Goal: Transaction & Acquisition: Purchase product/service

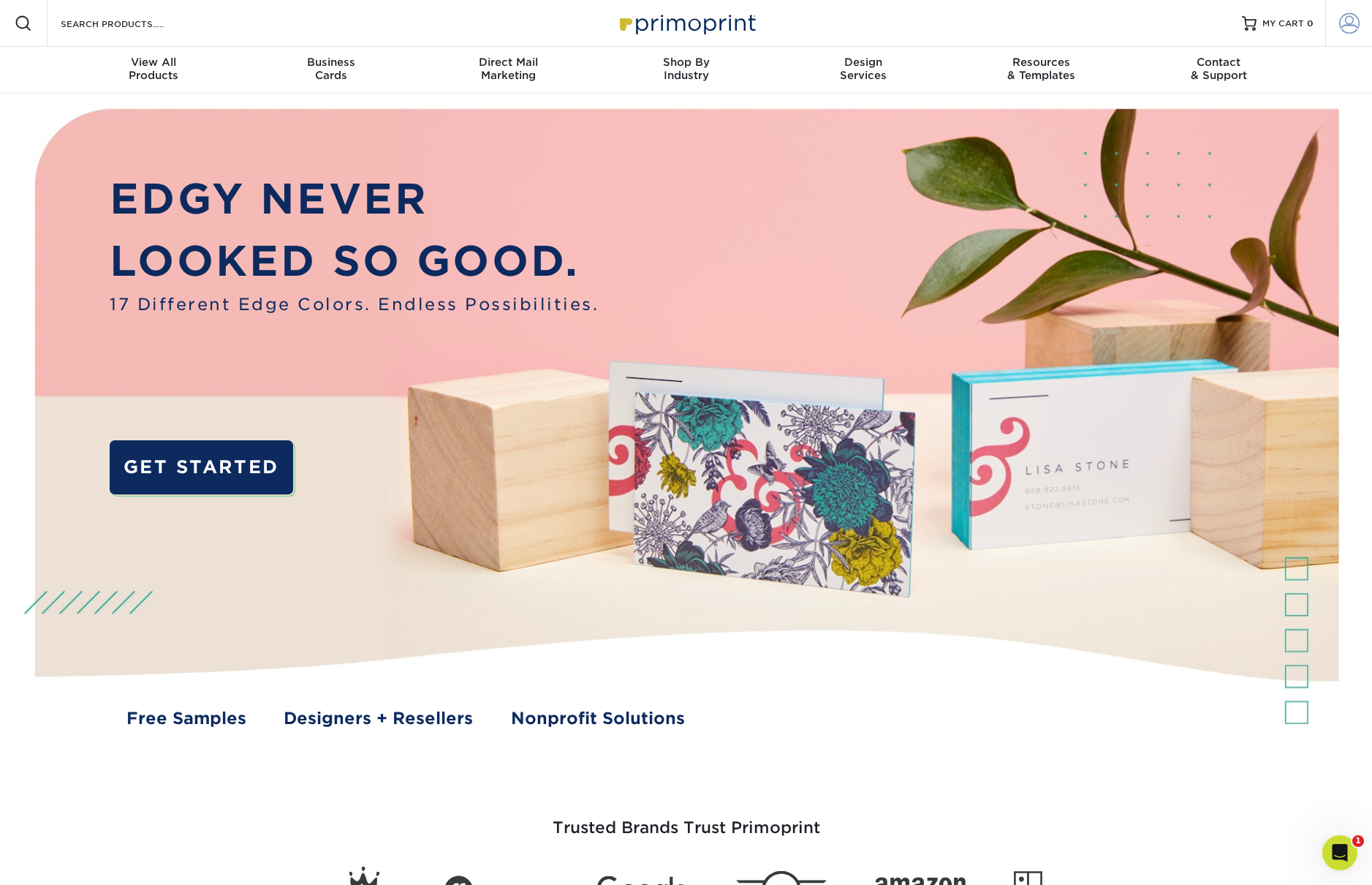
click at [1348, 25] on span at bounding box center [1349, 24] width 21 height 21
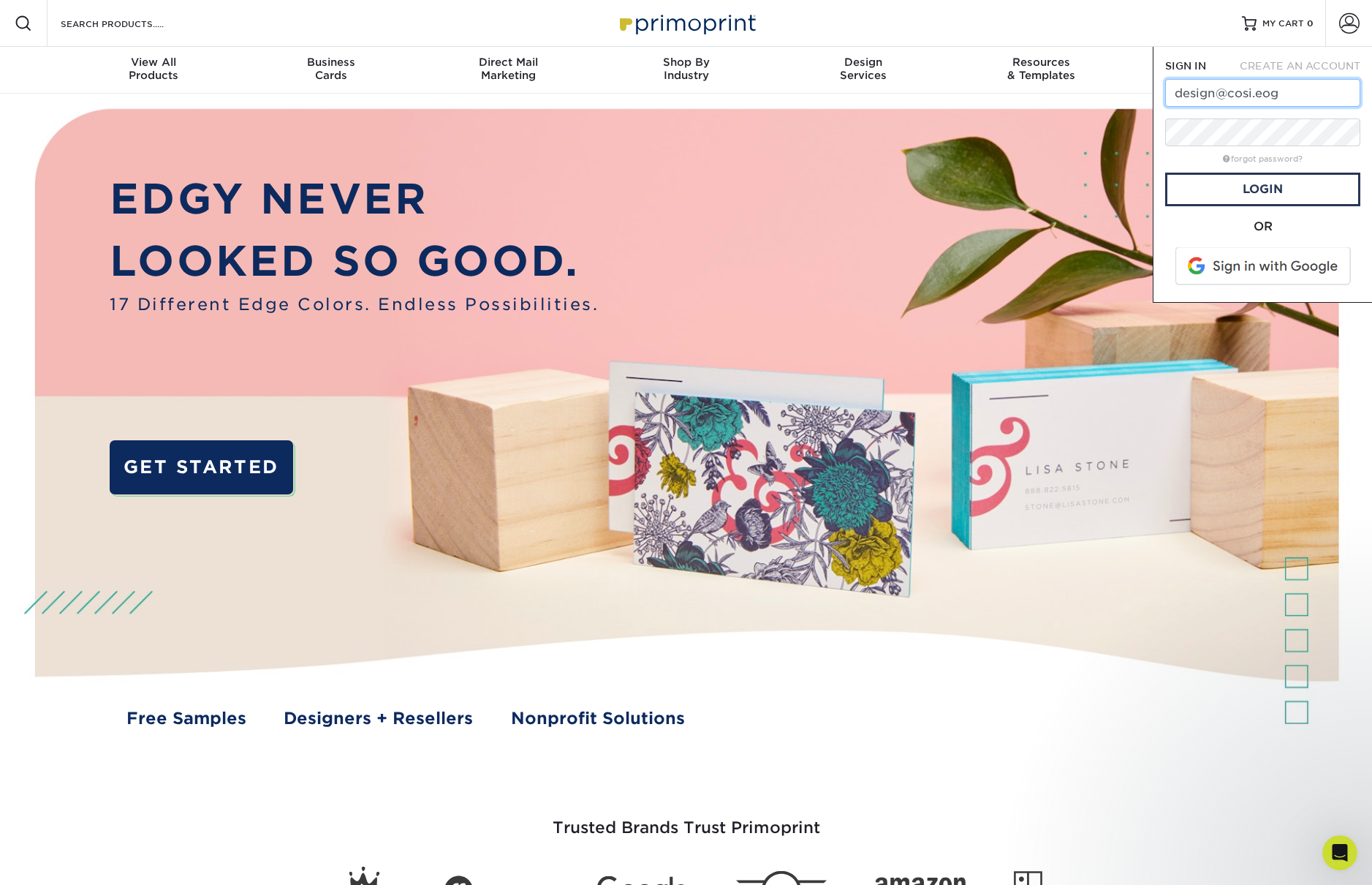
click at [1286, 93] on input "design@cosi.eog" at bounding box center [1263, 92] width 195 height 27
type input "[EMAIL_ADDRESS][DOMAIN_NAME]"
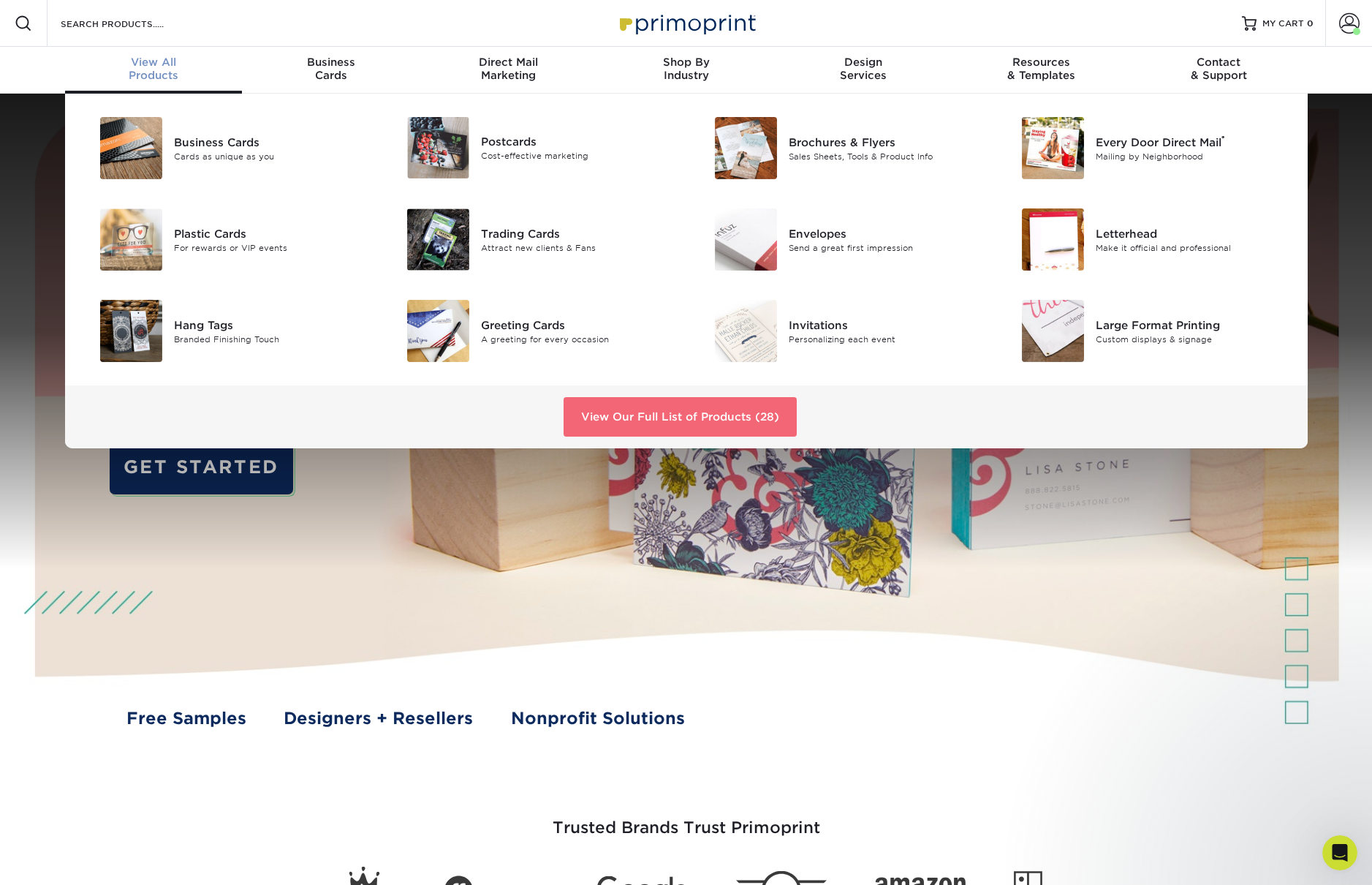
click at [628, 413] on link "View Our Full List of Products (28)" at bounding box center [679, 417] width 233 height 40
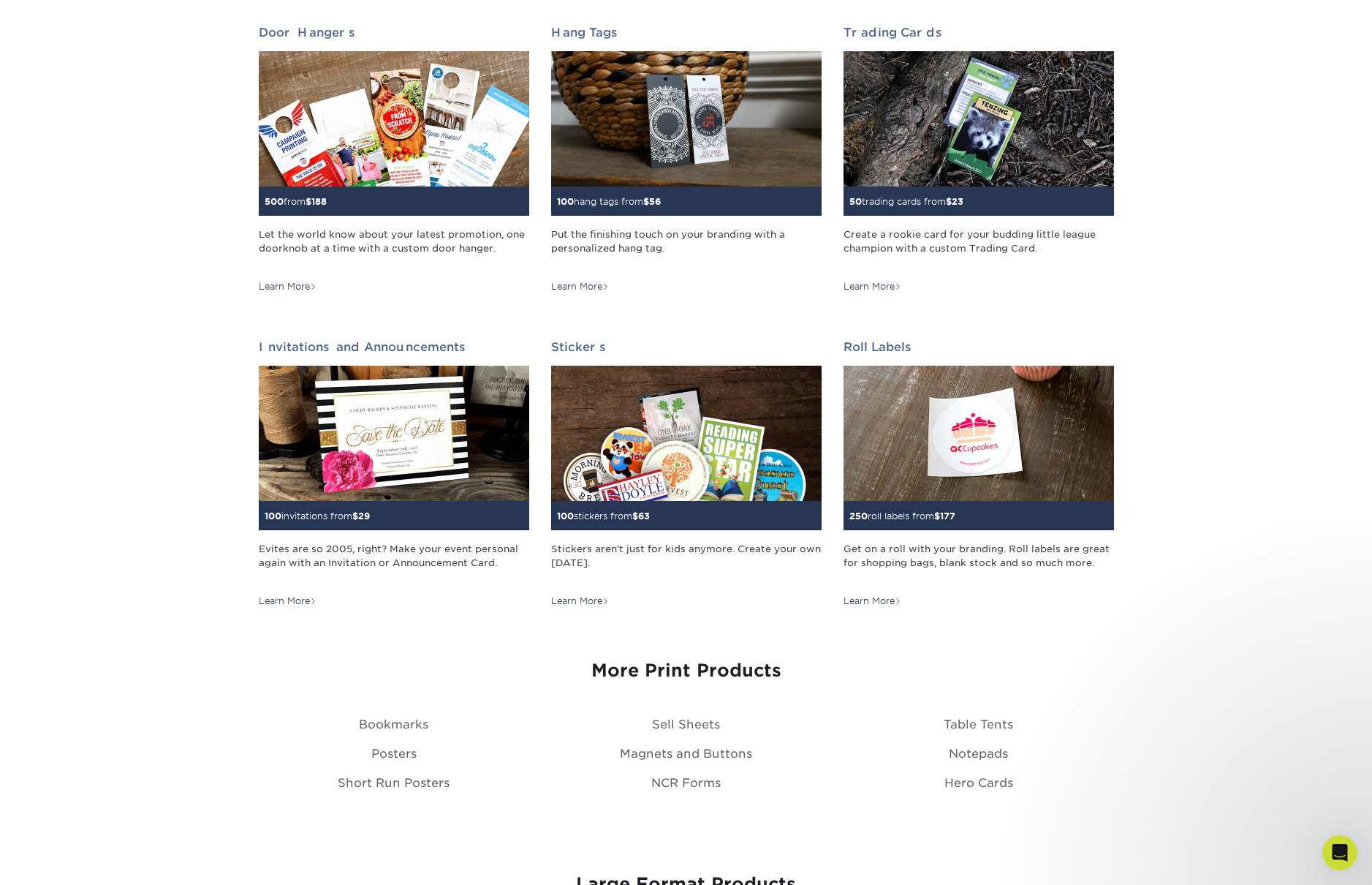
scroll to position [1208, 0]
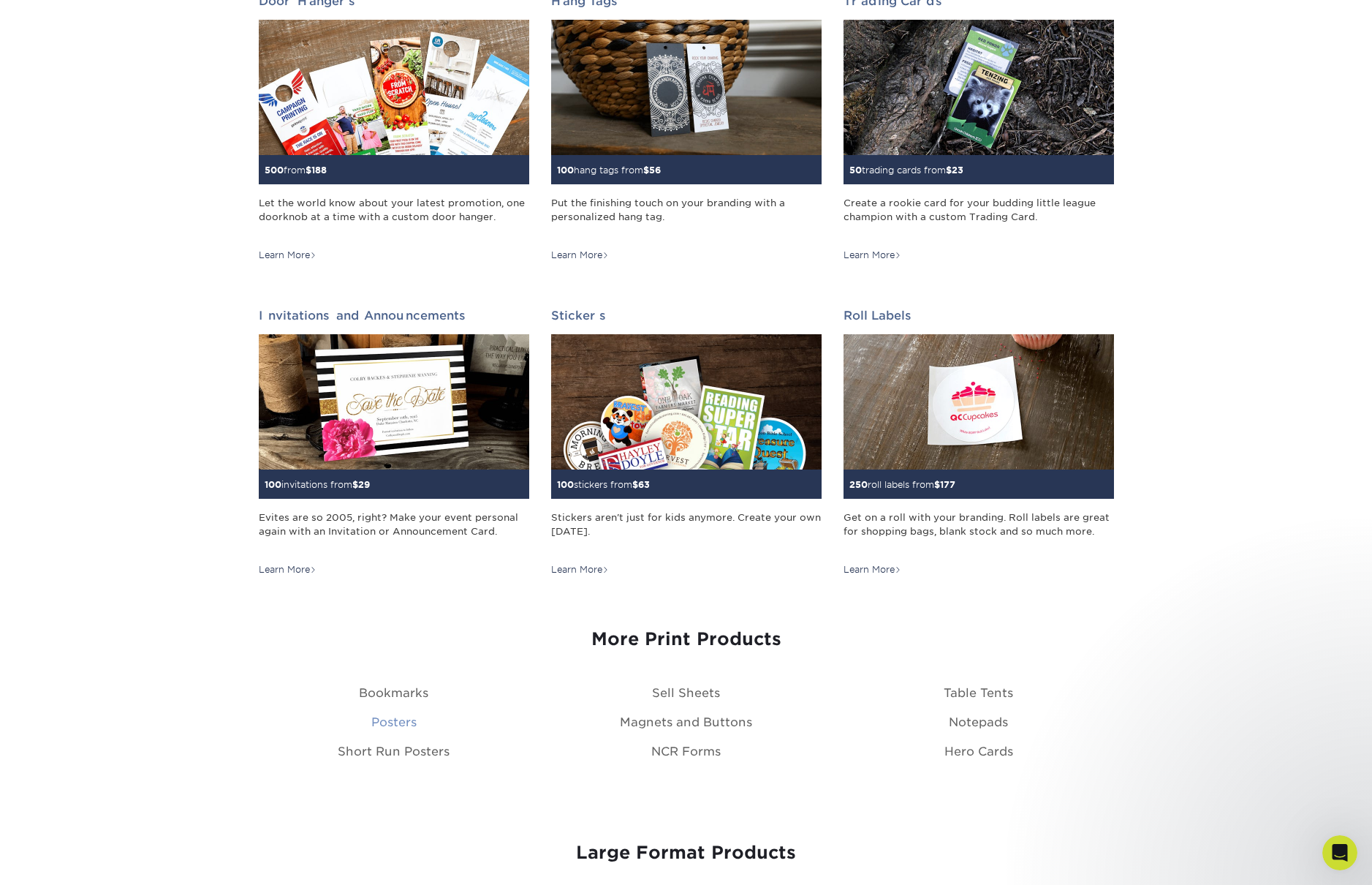
click at [407, 719] on link "Posters" at bounding box center [394, 722] width 45 height 14
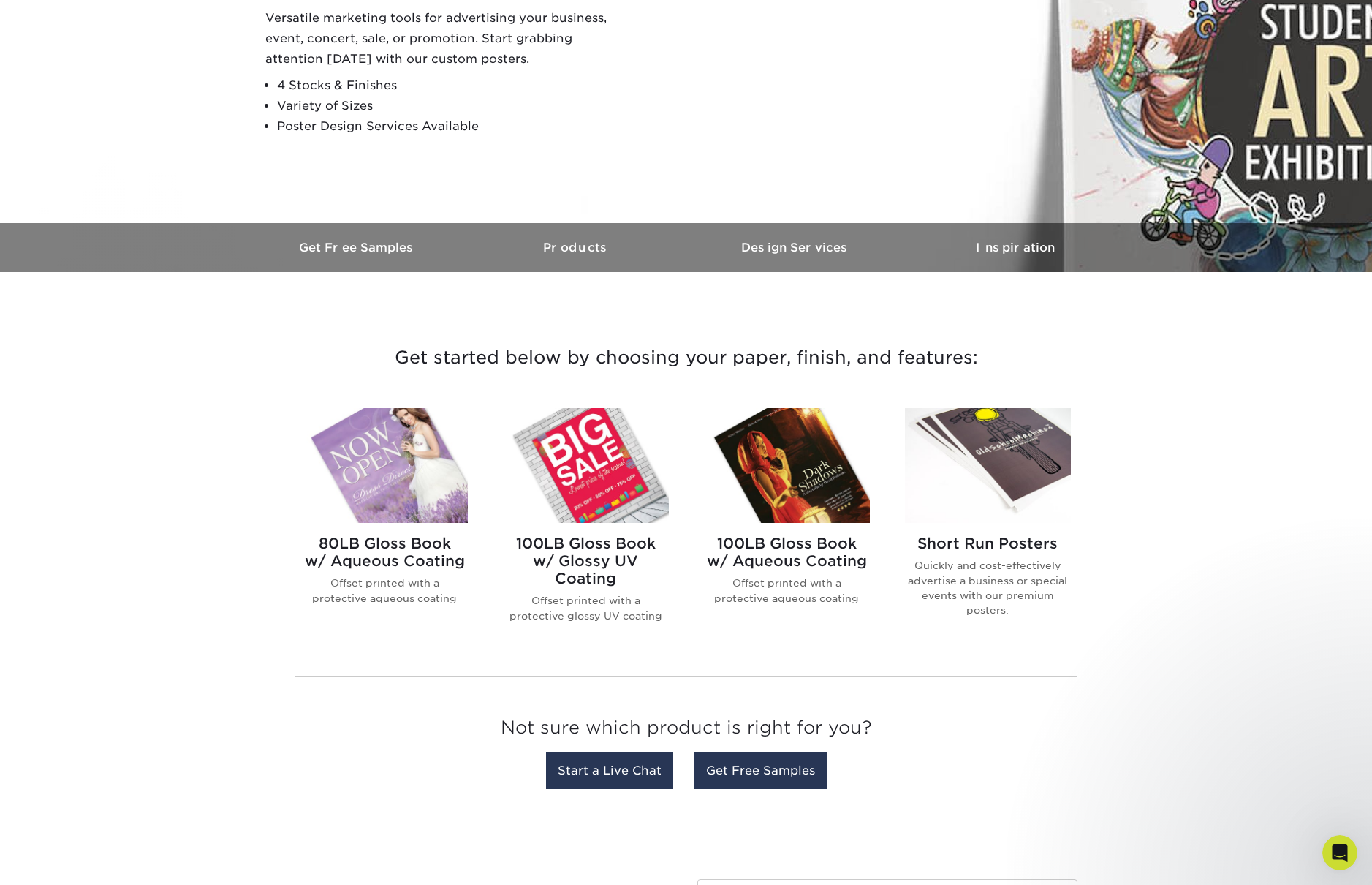
click at [953, 540] on h2 "Short Run Posters" at bounding box center [988, 543] width 166 height 18
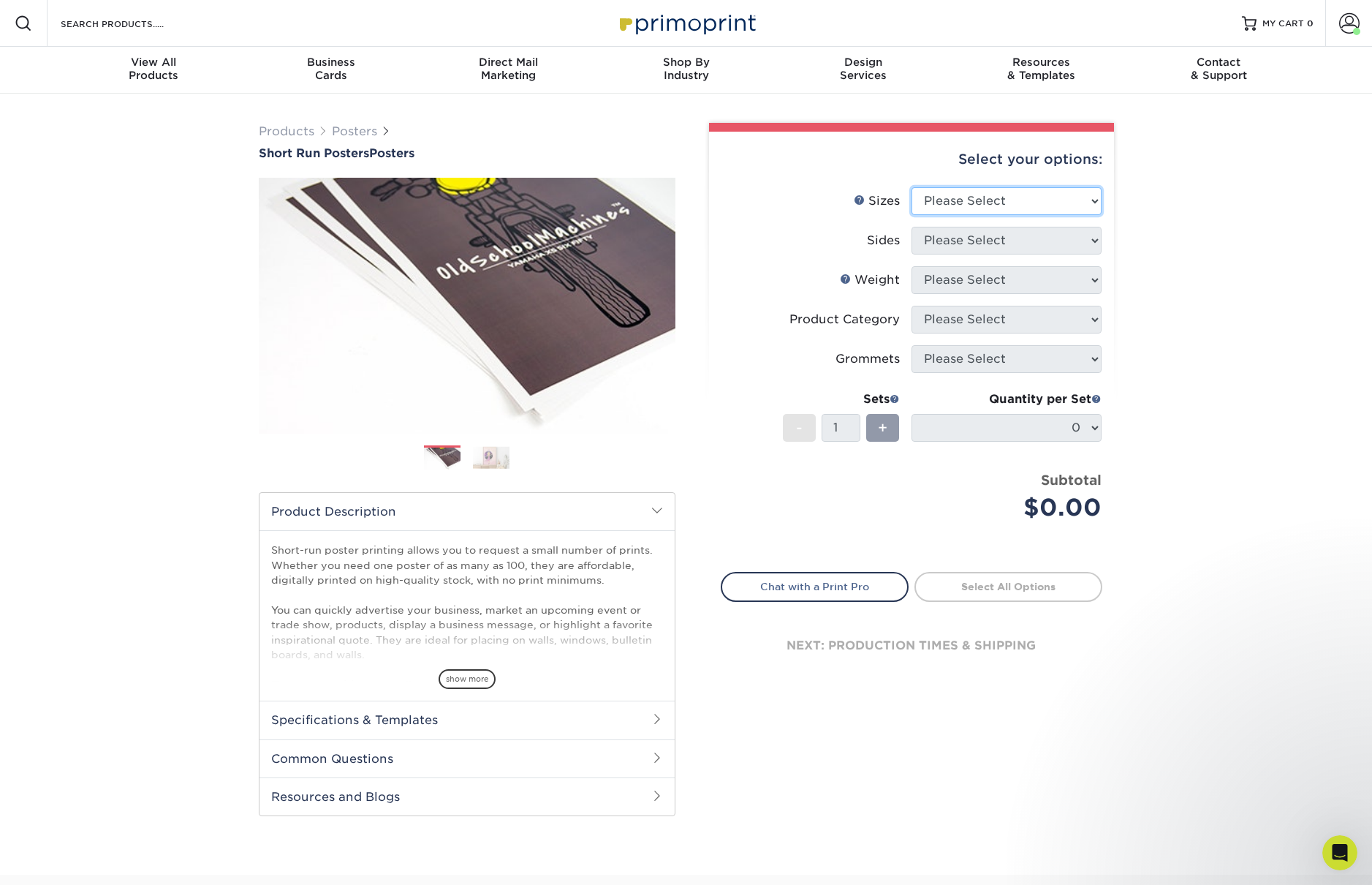
click at [964, 199] on select "Please Select 12" x 12" 12" x 15" 12" x 17" 12" x 18" 12" x 20" 12" x 24" 12" x…" at bounding box center [1006, 201] width 190 height 27
select select "12.00x18.00"
click at [911, 188] on select "Please Select 12" x 12" 12" x 15" 12" x 17" 12" x 18" 12" x 20" 12" x 24" 12" x…" at bounding box center [1006, 201] width 190 height 27
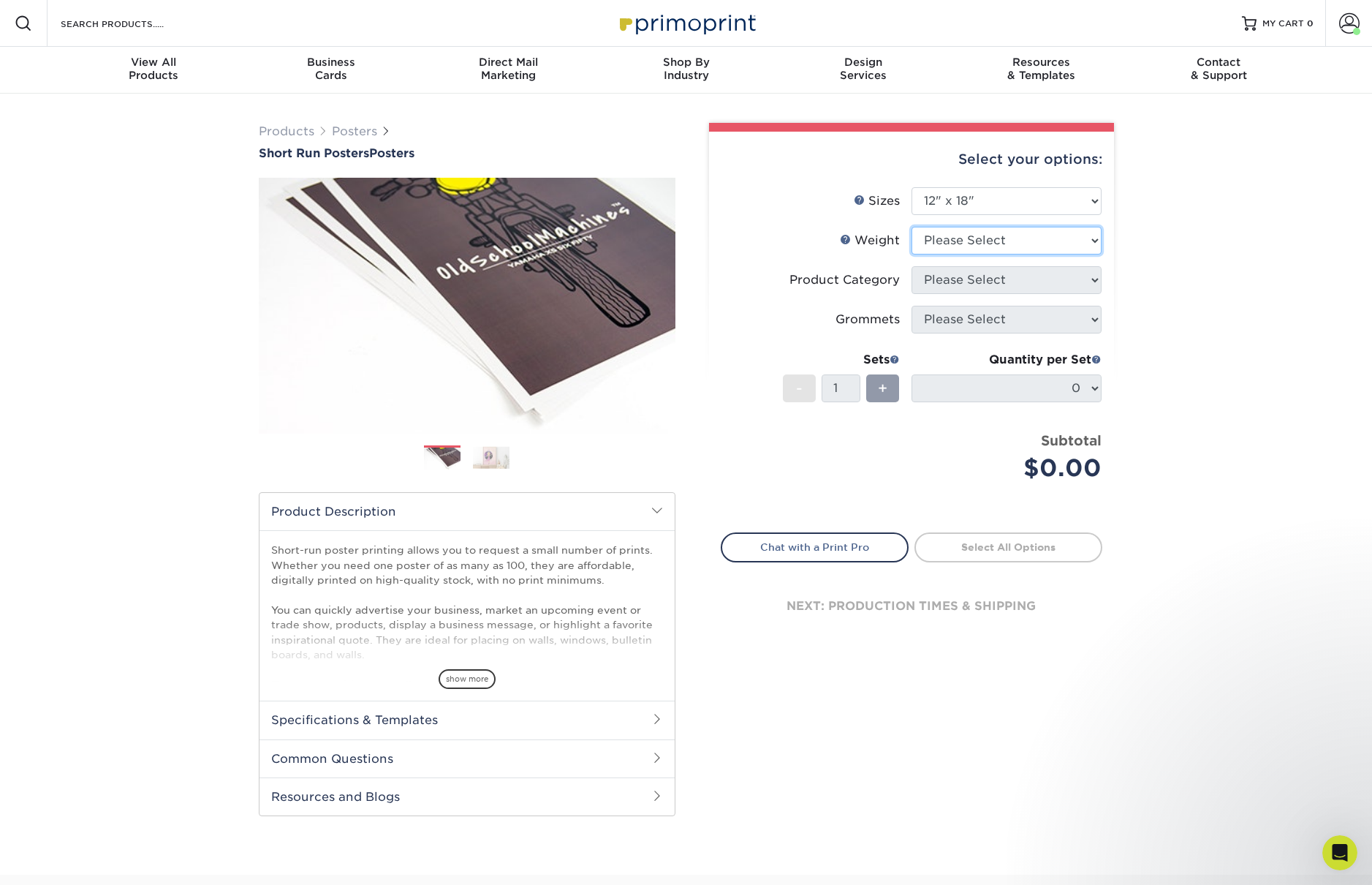
click at [965, 235] on select "Please Select 8PHOTO 12PTC2S" at bounding box center [1006, 239] width 190 height 27
select select "12PTC2S"
click at [911, 226] on select "Please Select 8PHOTO 12PTC2S" at bounding box center [1006, 239] width 190 height 27
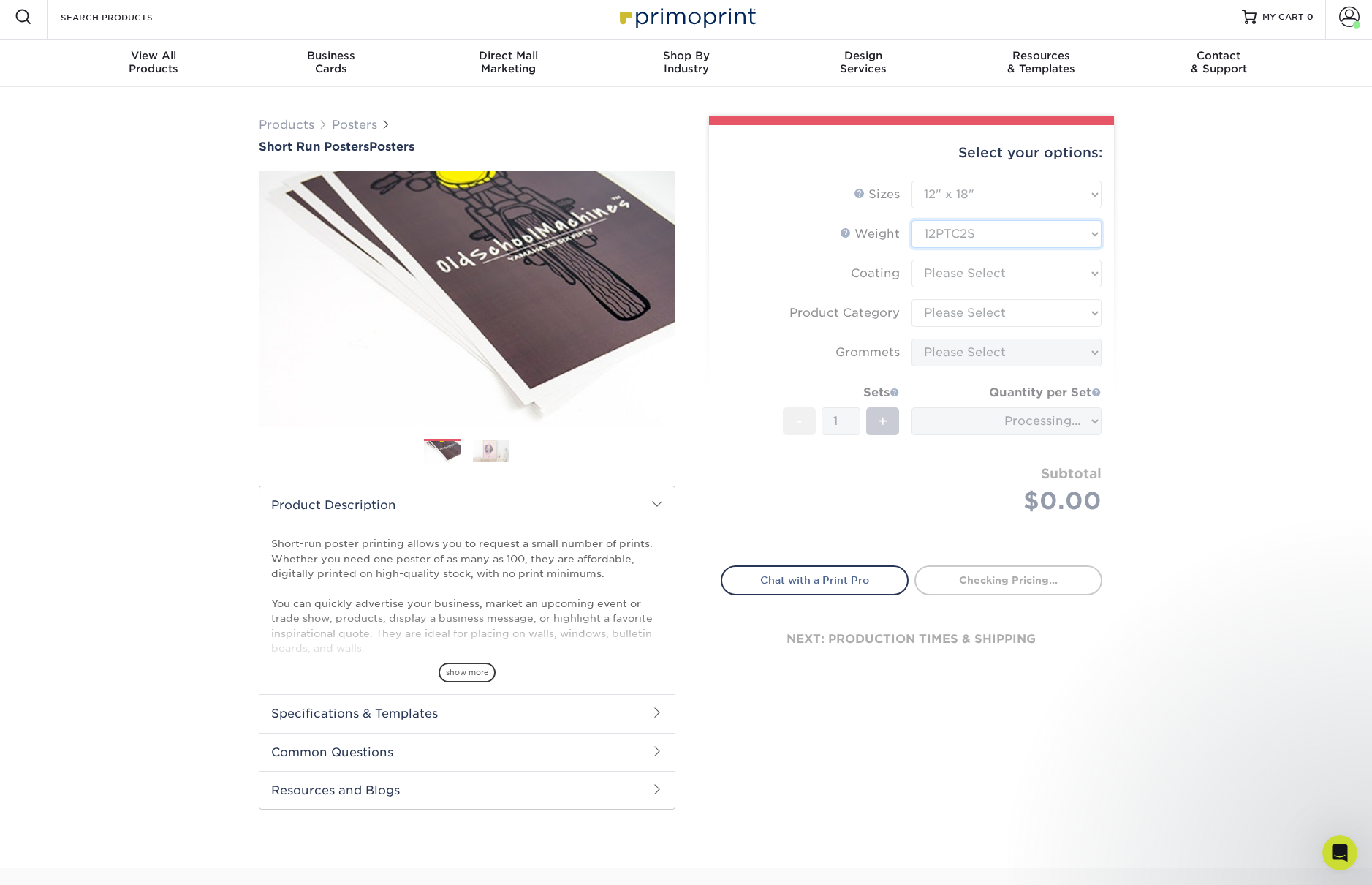
scroll to position [8, 0]
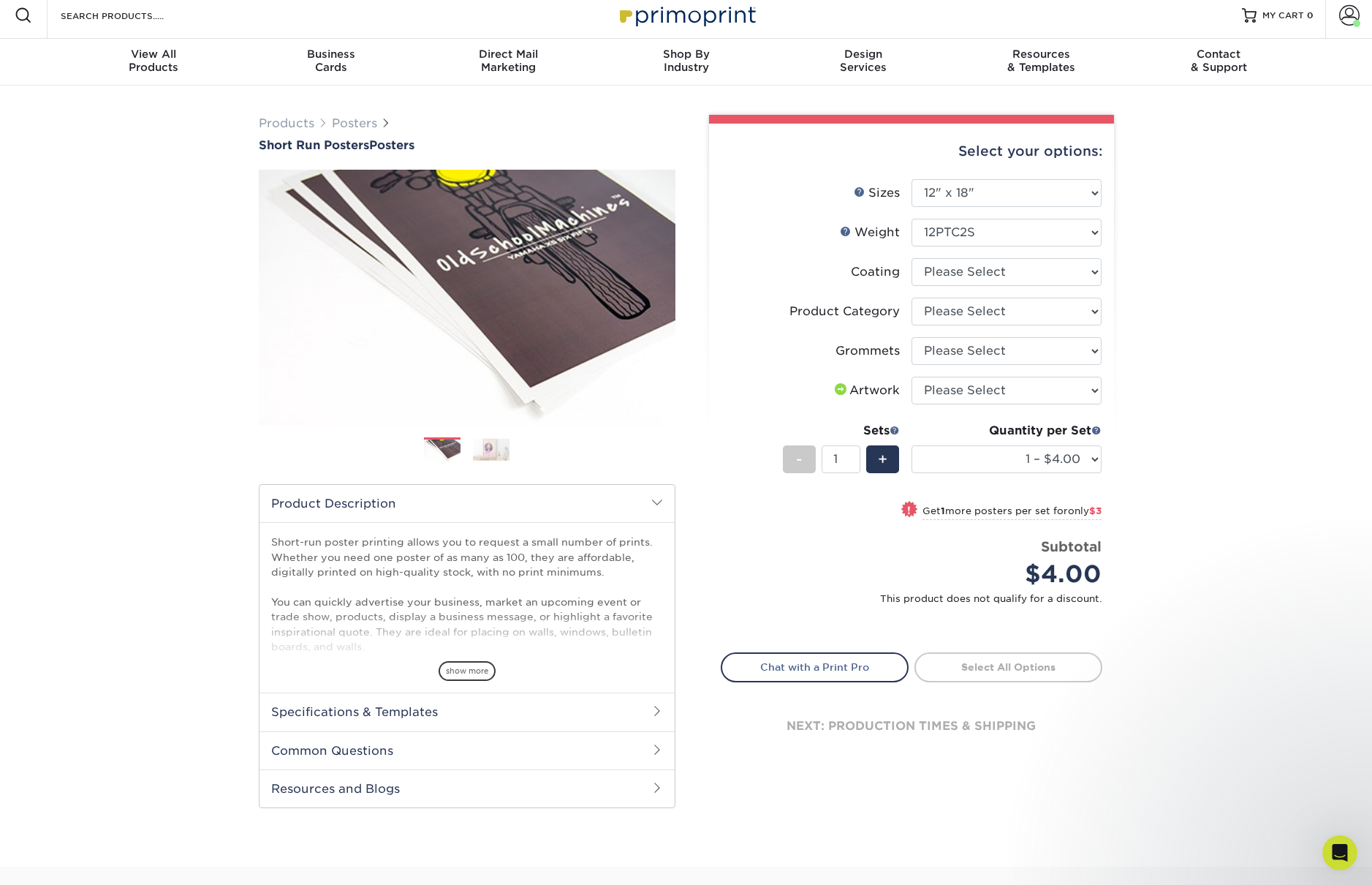
click at [1218, 251] on div "Products Posters Short Run Posters Posters" at bounding box center [686, 476] width 1372 height 781
click at [971, 267] on select at bounding box center [1006, 271] width 190 height 27
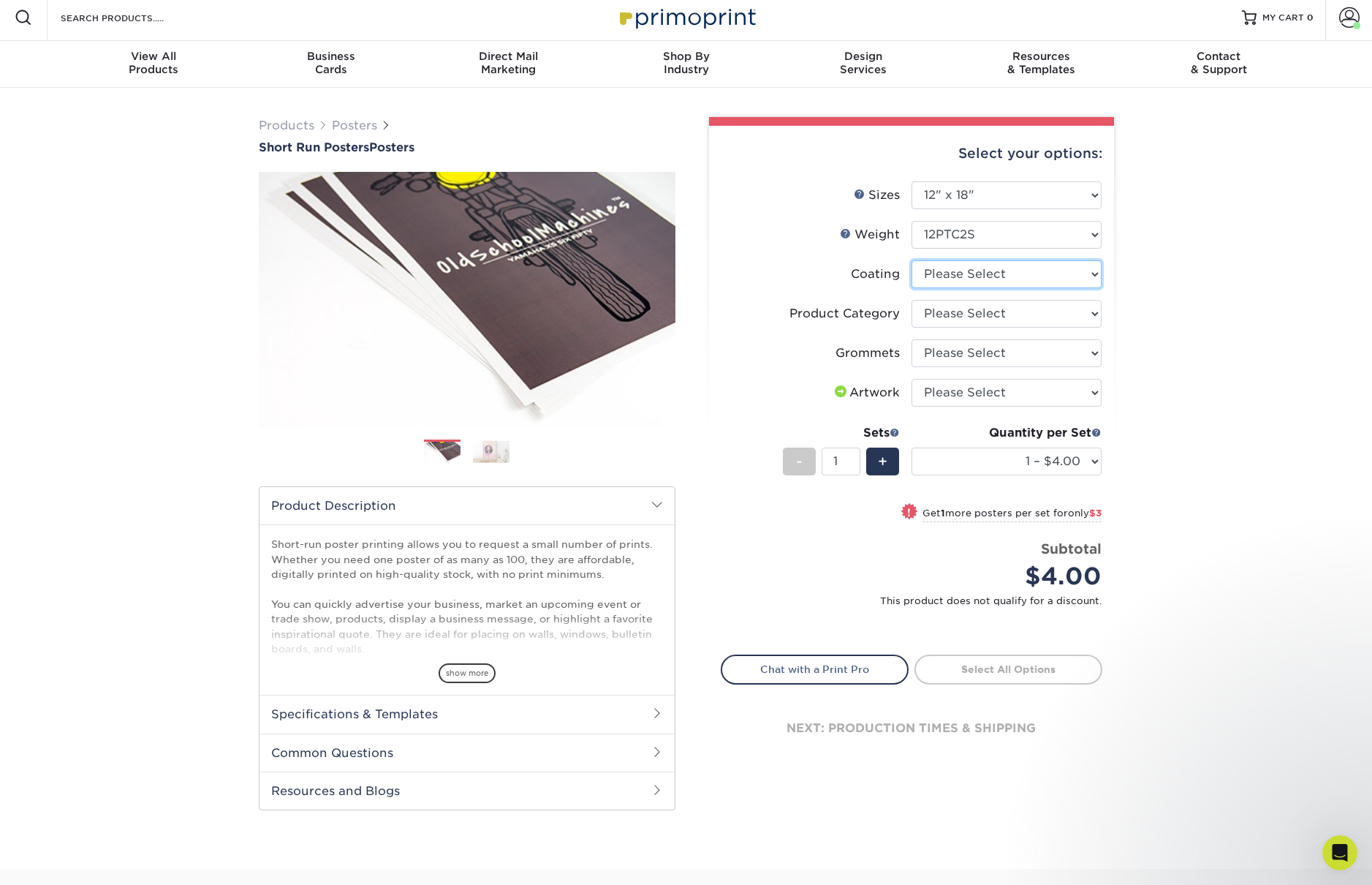
select select "3e7618de-abca-4bda-9f97-8b9129e913d8"
click at [911, 260] on select at bounding box center [1006, 273] width 190 height 27
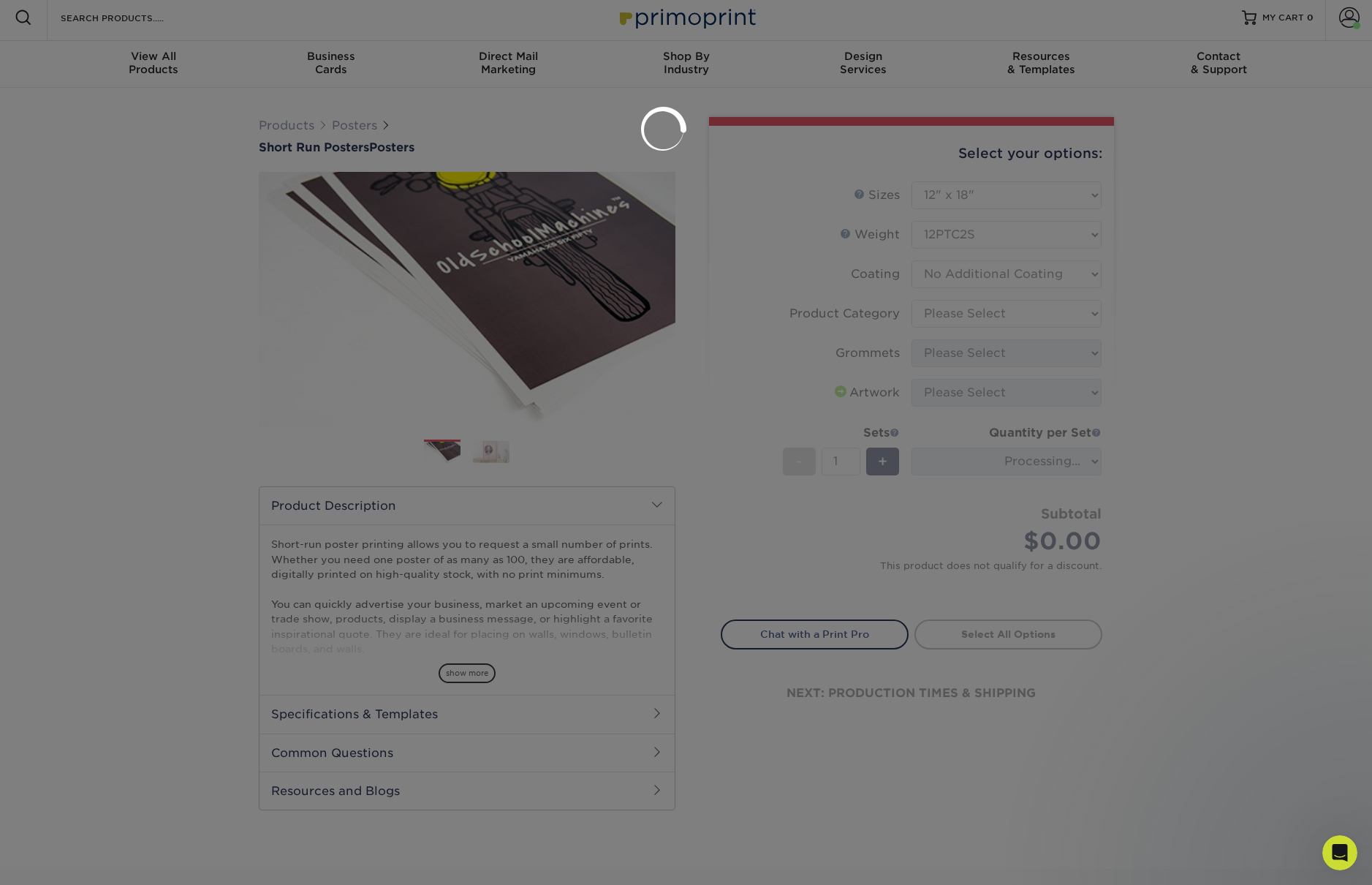
click at [1191, 223] on div at bounding box center [686, 442] width 1372 height 885
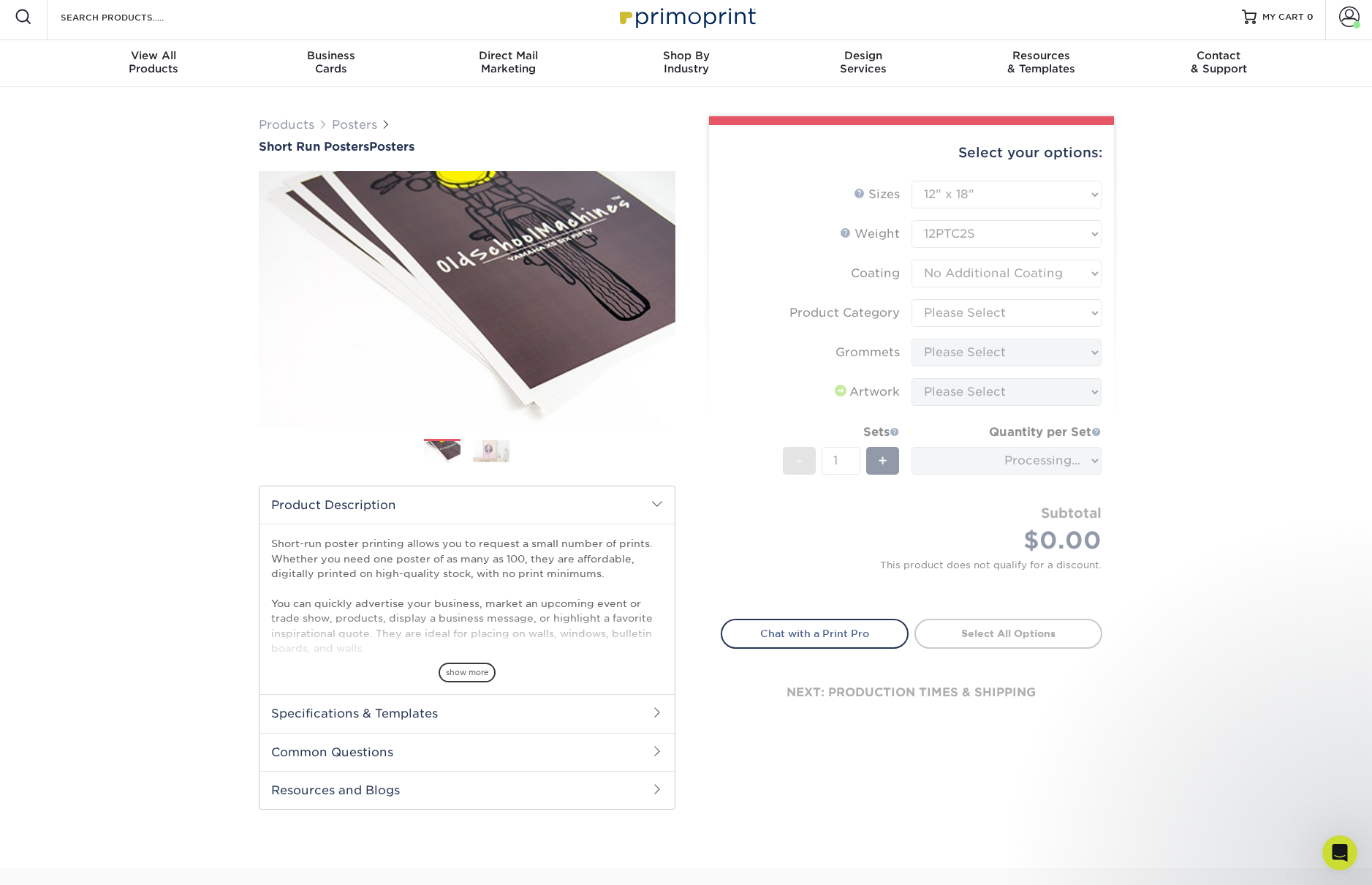
scroll to position [8, 0]
